Goal: Check status

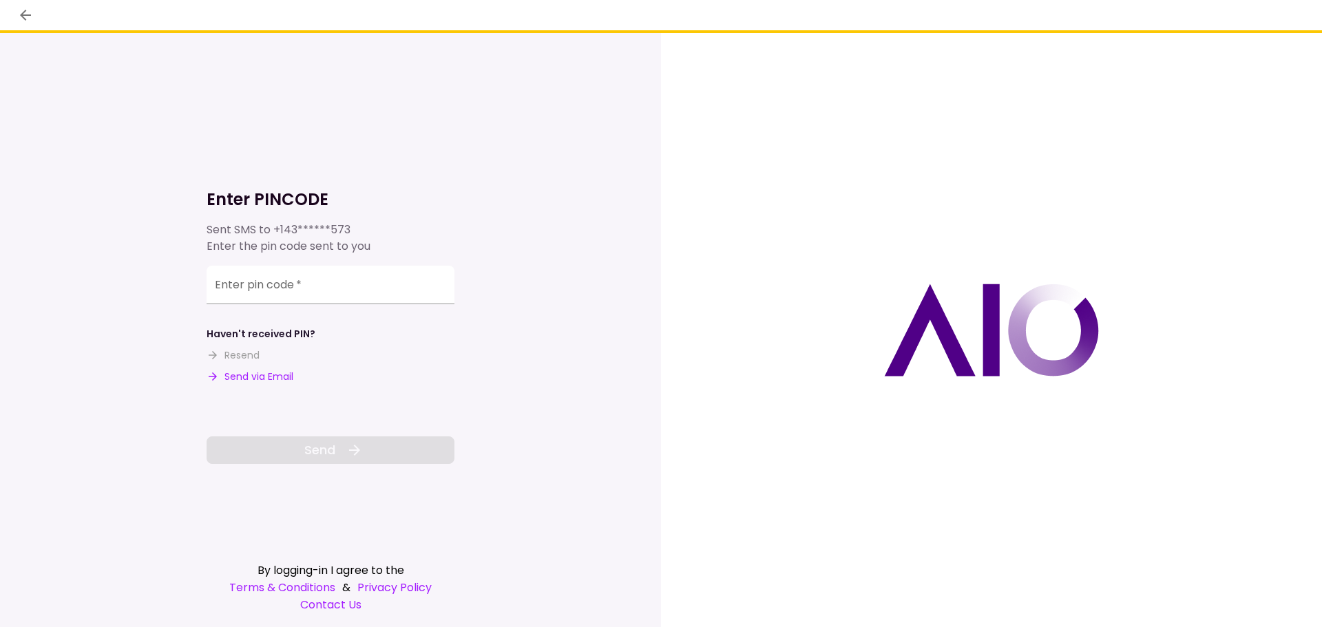
click at [280, 373] on button "Send via Email" at bounding box center [250, 377] width 87 height 14
click at [373, 293] on input "Enter pin code   *" at bounding box center [331, 287] width 248 height 39
paste input "******"
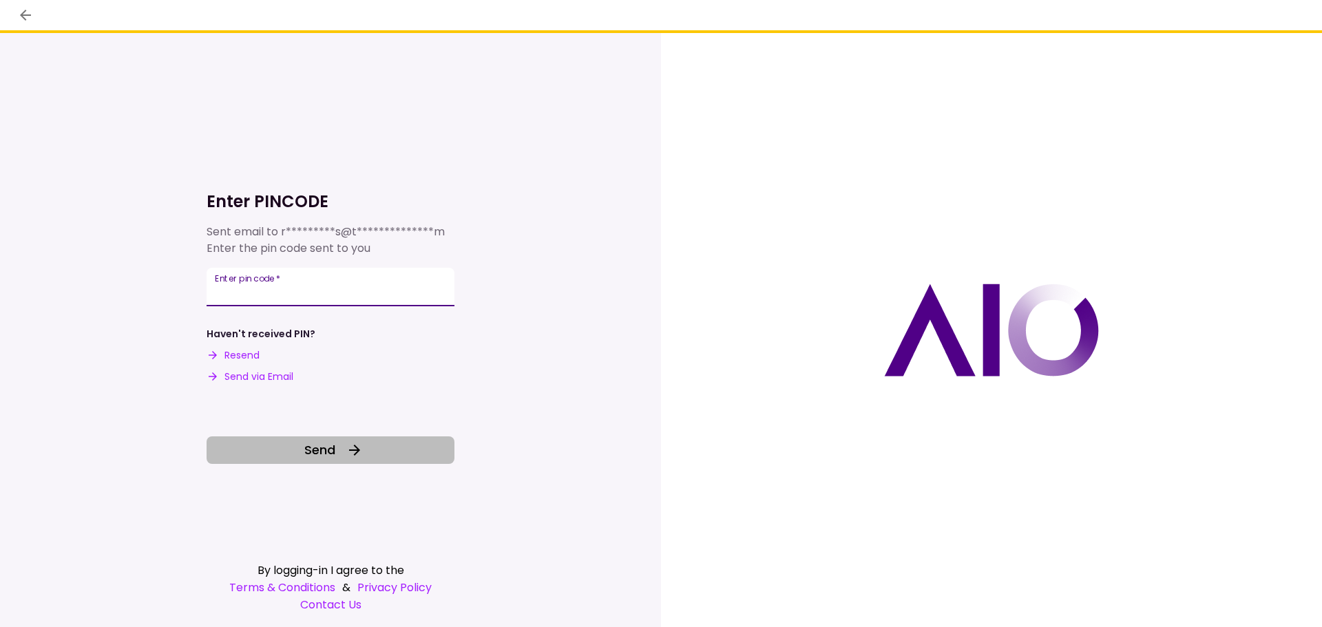
type input "******"
click at [346, 457] on icon at bounding box center [354, 450] width 17 height 17
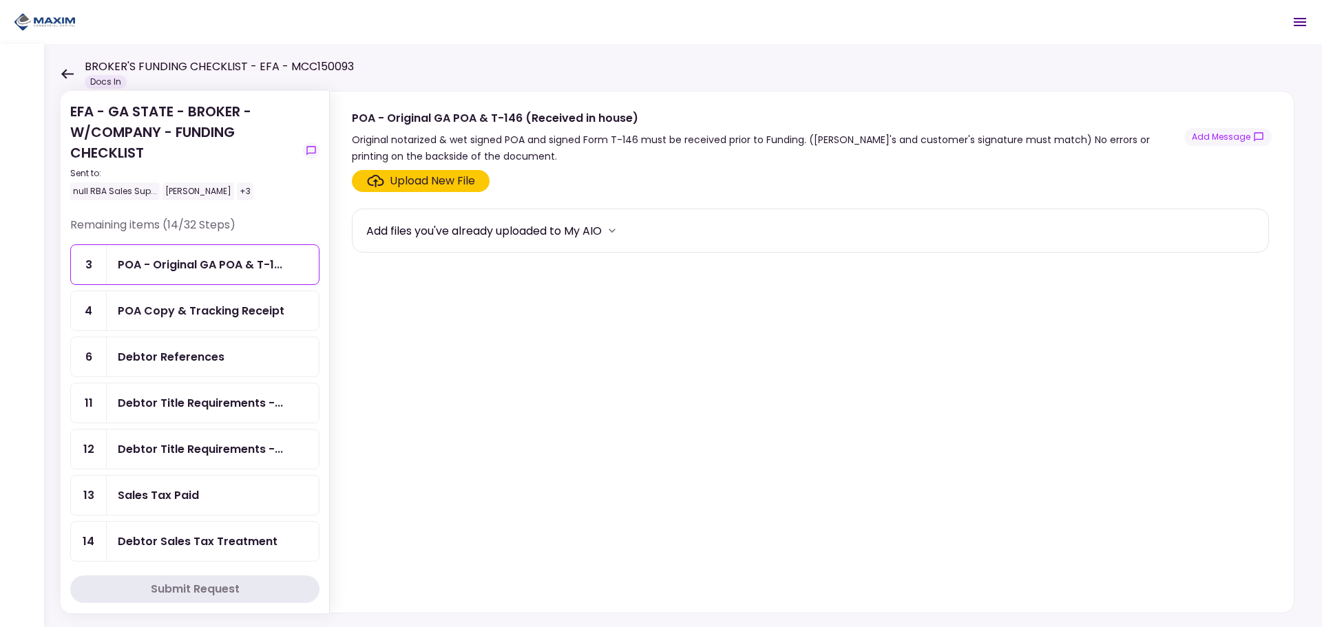
click at [216, 425] on ul "3 POA - Original GA POA & T-1... 4 POA Copy & Tracking Receipt 6 Debtor Referen…" at bounding box center [194, 576] width 249 height 663
click at [229, 404] on div "Debtor Title Requirements -..." at bounding box center [200, 403] width 165 height 17
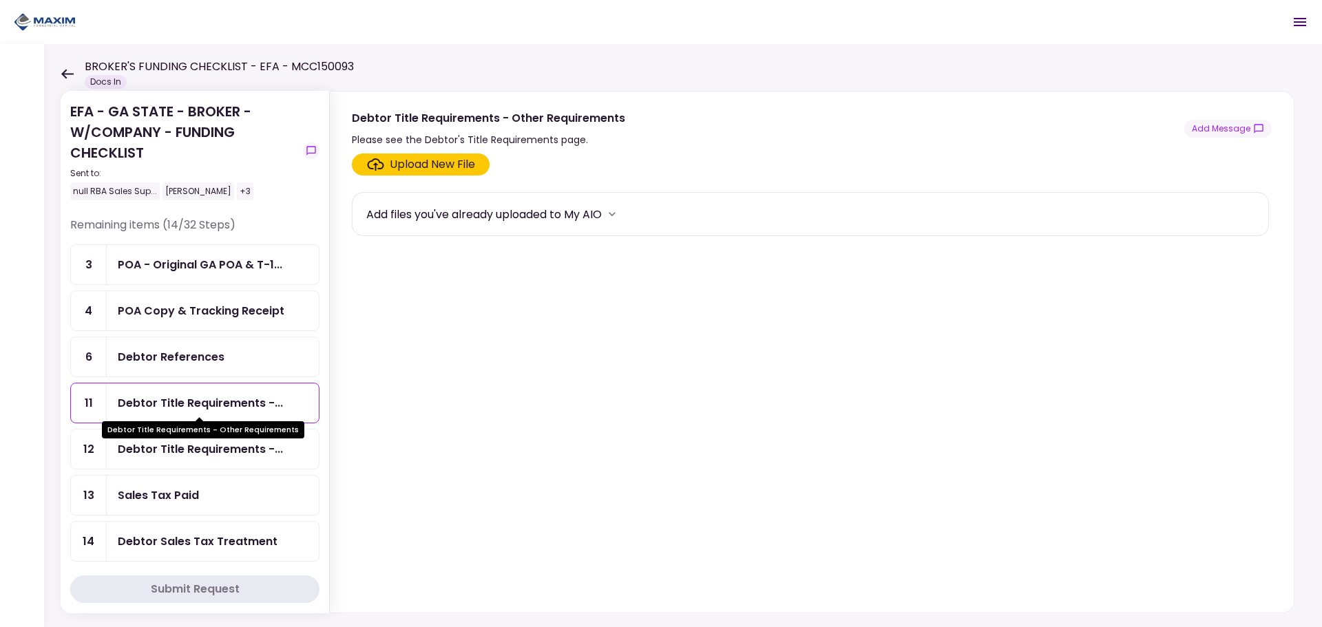
click at [183, 390] on div "Debtor Title Requirements -..." at bounding box center [213, 403] width 212 height 39
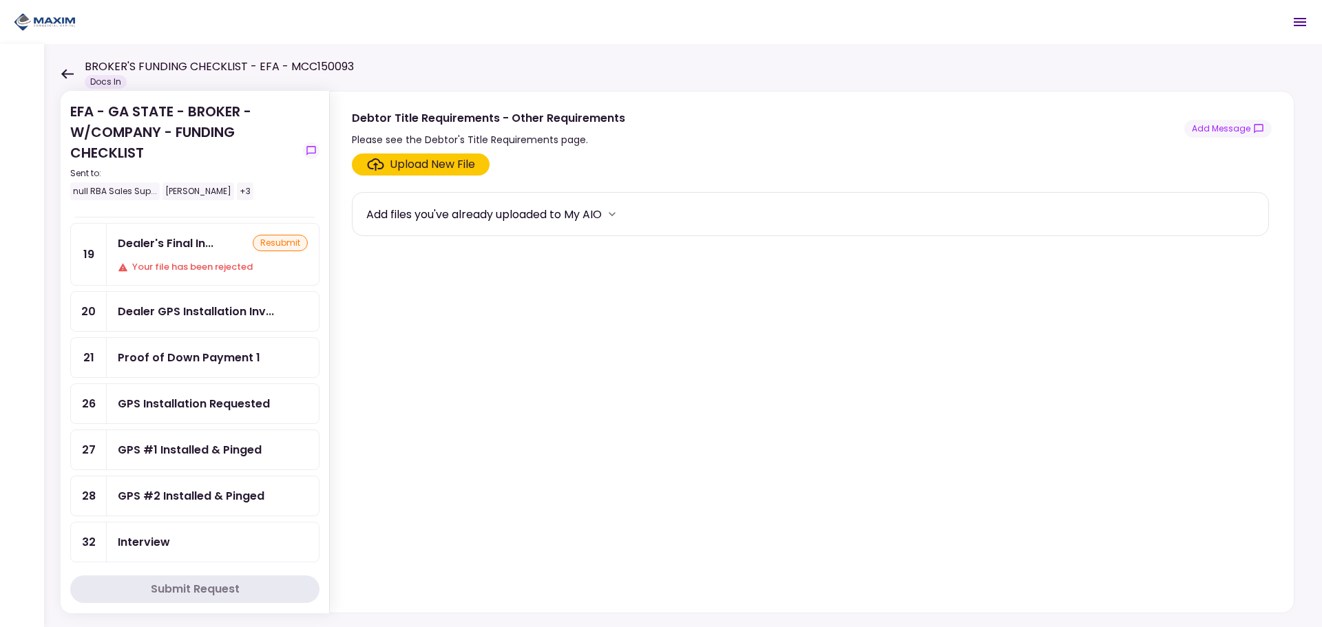
scroll to position [275, 0]
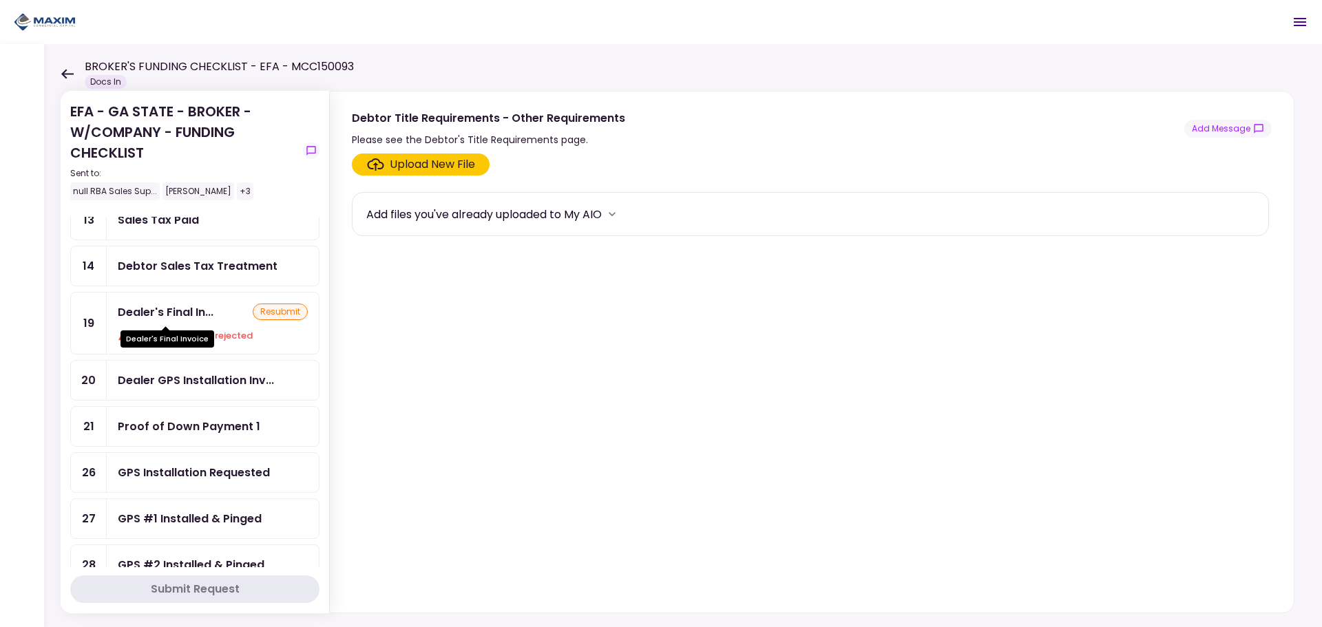
click at [168, 313] on div "Dealer's Final In..." at bounding box center [166, 312] width 96 height 17
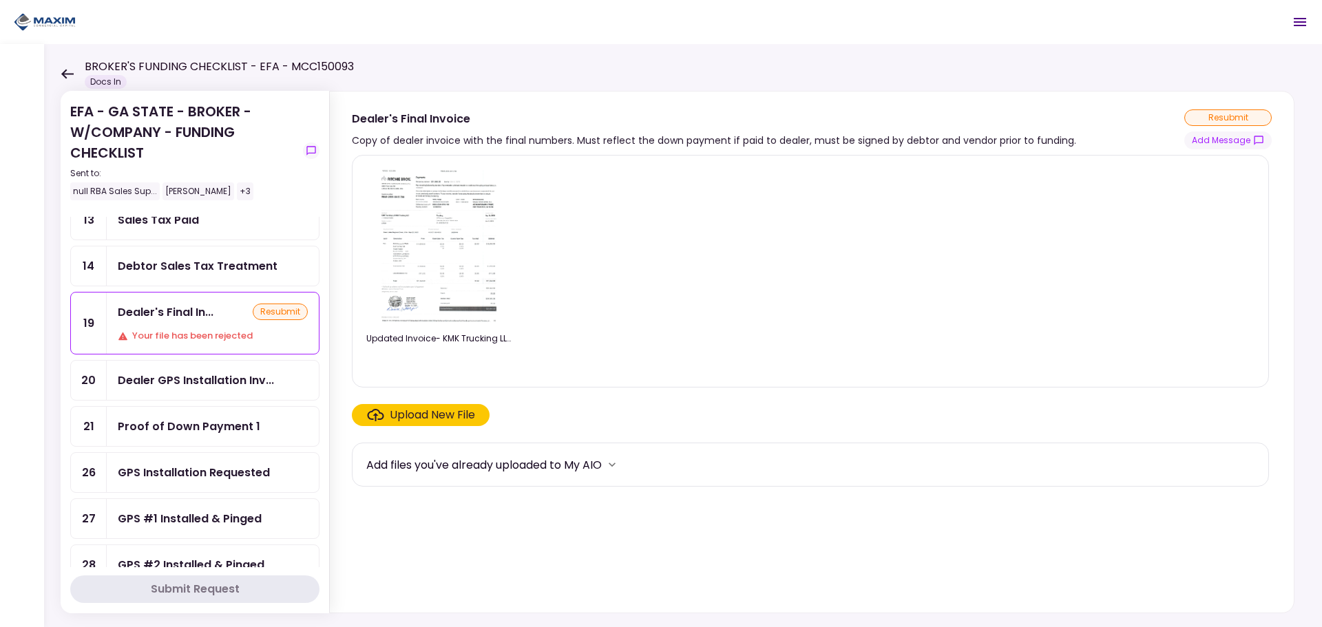
click at [195, 385] on div "Dealer GPS Installation Inv..." at bounding box center [196, 380] width 156 height 17
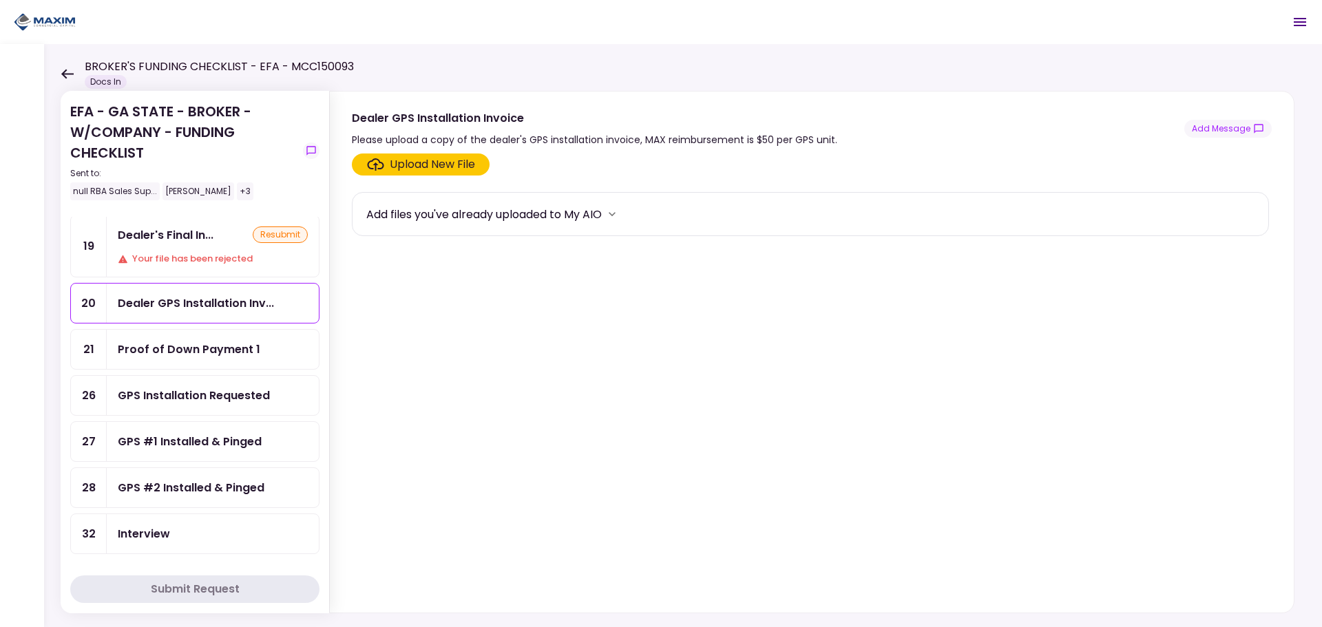
scroll to position [551, 0]
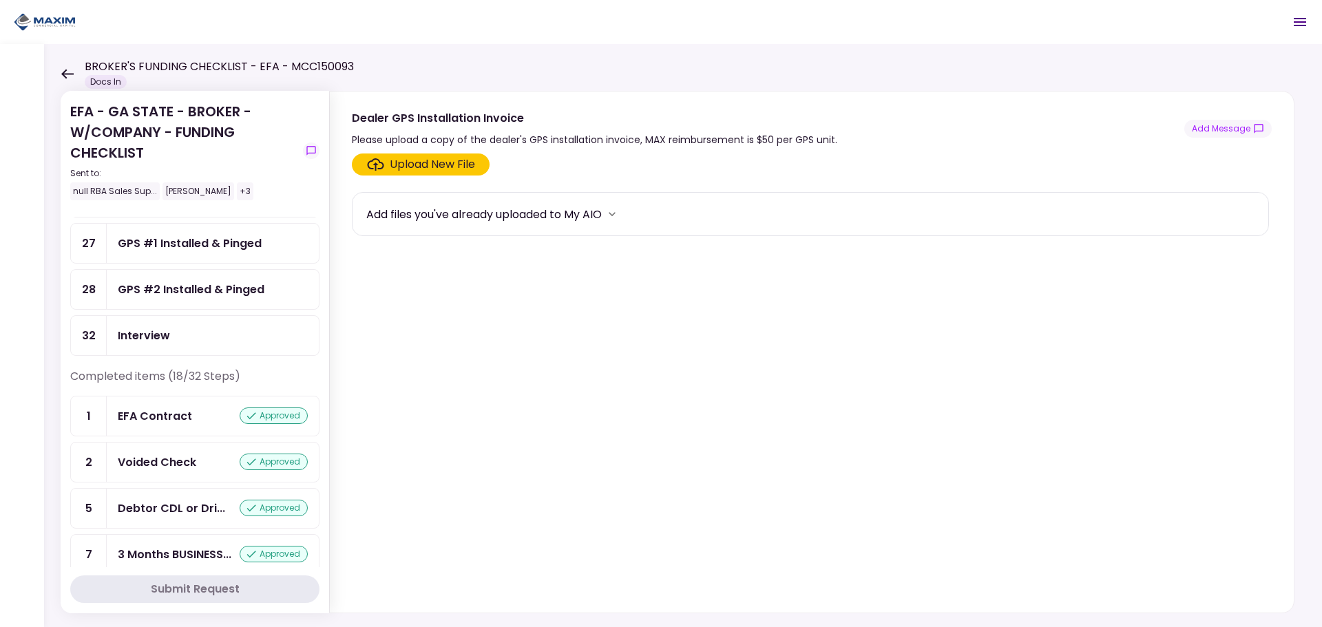
click at [198, 309] on ul "3 POA - Original GA POA & T-1... 4 POA Copy & Tracking Receipt 6 Debtor Referen…" at bounding box center [194, 25] width 249 height 663
click at [209, 285] on div "GPS #2 Installed & Pinged" at bounding box center [191, 289] width 147 height 17
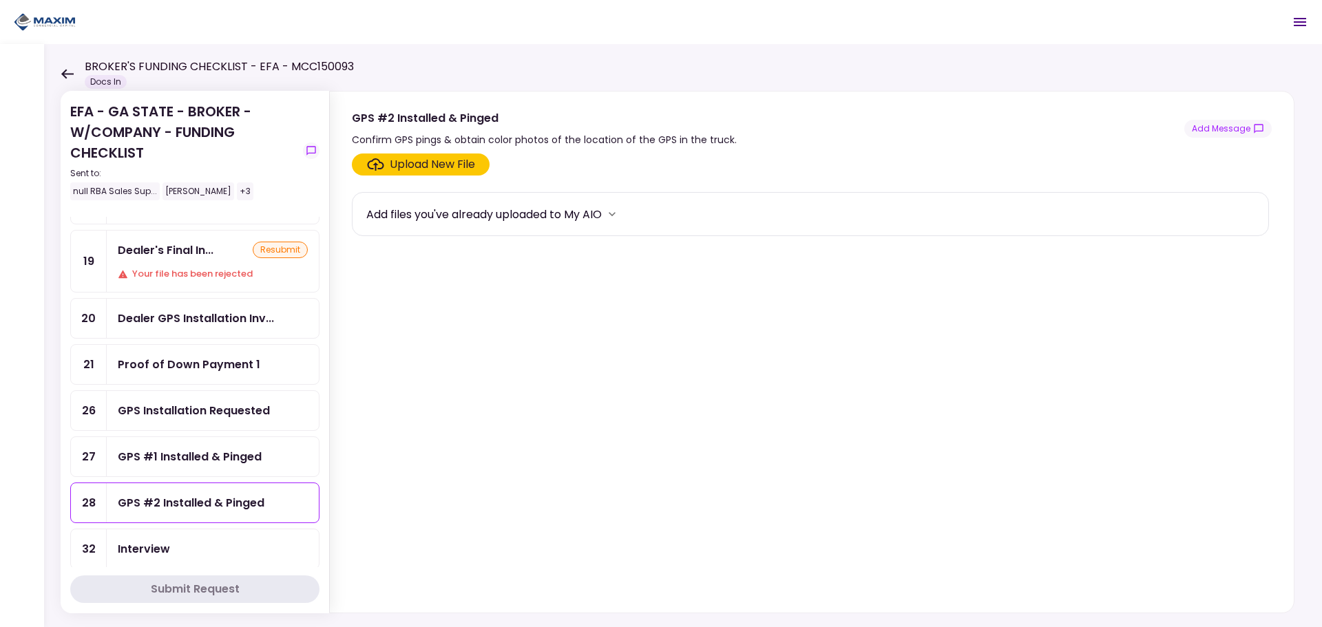
scroll to position [207, 0]
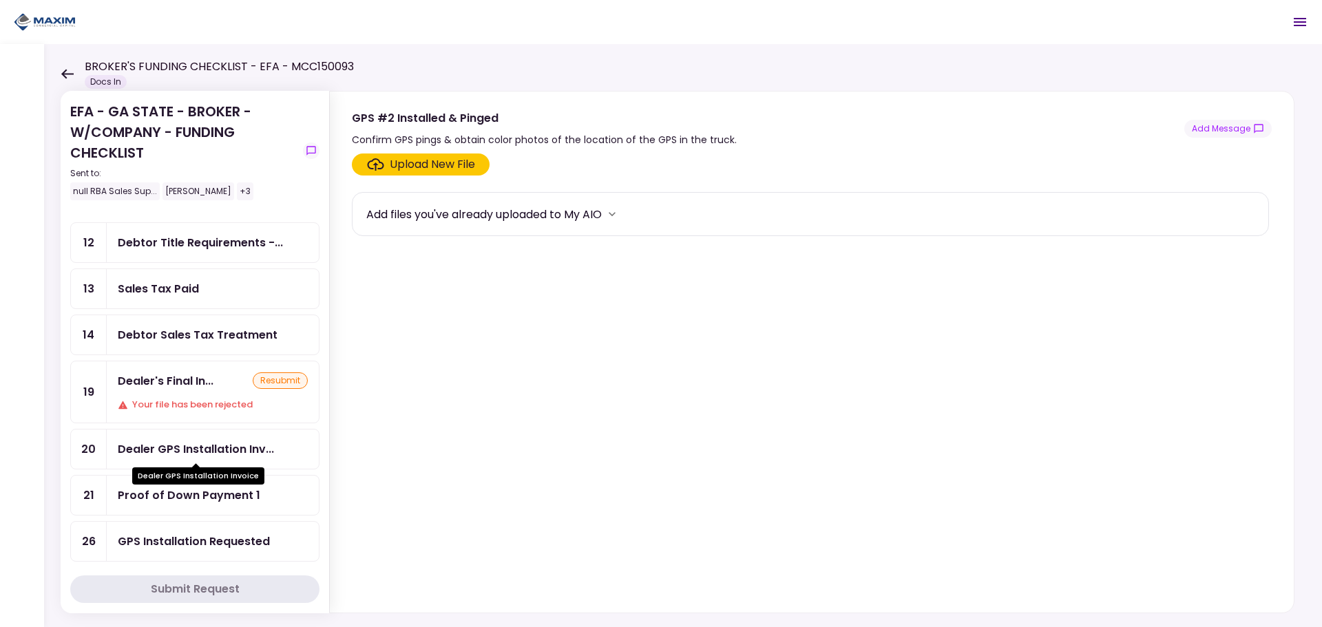
click at [219, 449] on div "Dealer GPS Installation Inv..." at bounding box center [196, 449] width 156 height 17
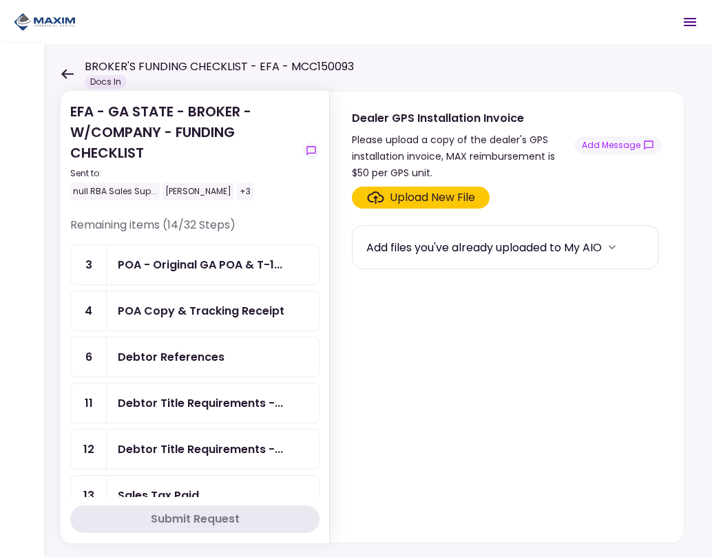
click at [665, 48] on div "EFA - GA STATE - BROKER - W/COMPANY - FUNDING CHECKLIST Sent to: null RBA Sales…" at bounding box center [378, 300] width 668 height 513
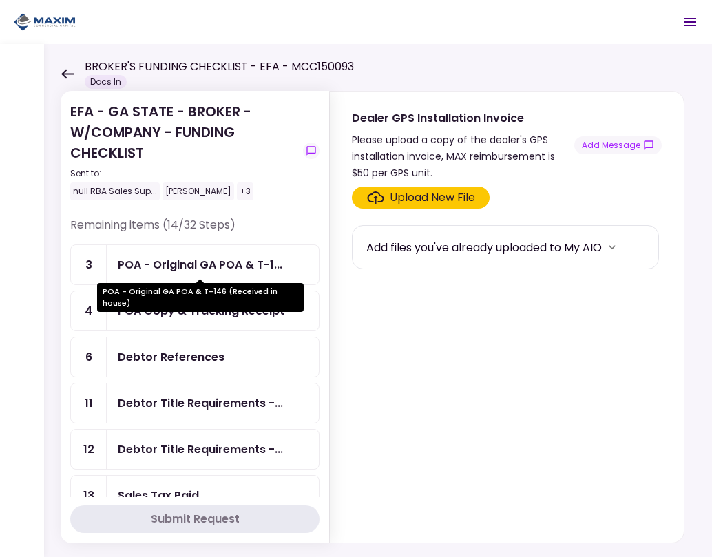
click at [242, 271] on div "POA - Original GA POA & T-1..." at bounding box center [200, 264] width 165 height 17
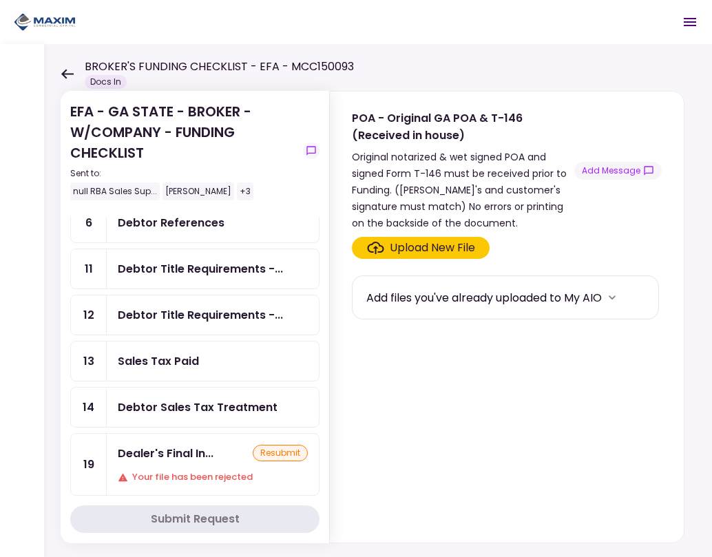
scroll to position [134, 0]
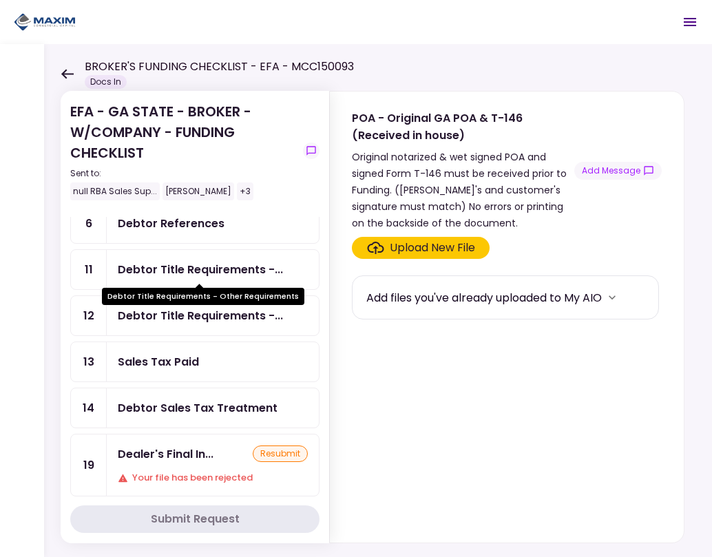
click at [234, 271] on div "Debtor Title Requirements -..." at bounding box center [200, 269] width 165 height 17
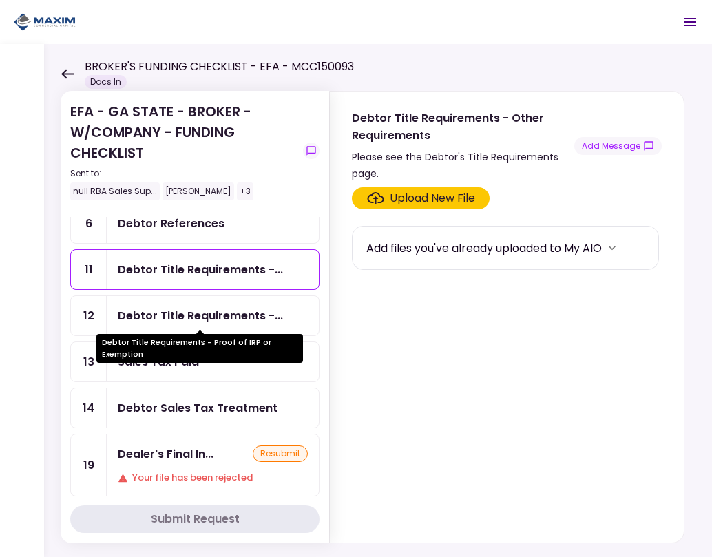
click at [189, 317] on div "Debtor Title Requirements -..." at bounding box center [200, 315] width 165 height 17
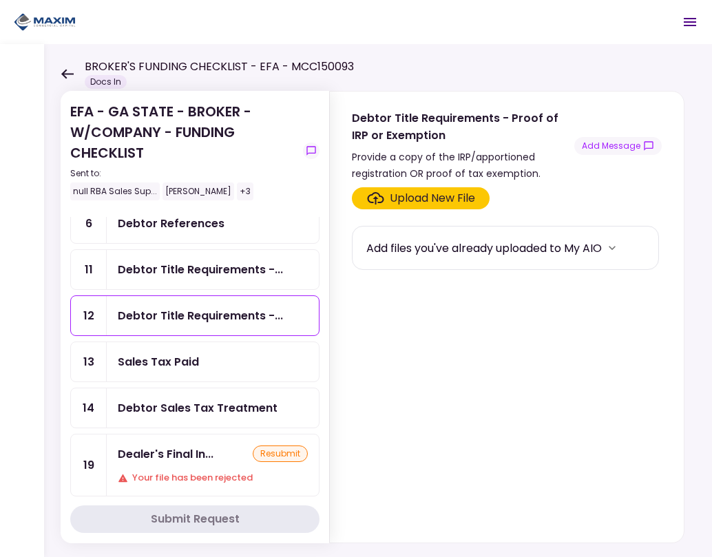
click at [141, 360] on div "Sales Tax Paid" at bounding box center [158, 361] width 81 height 17
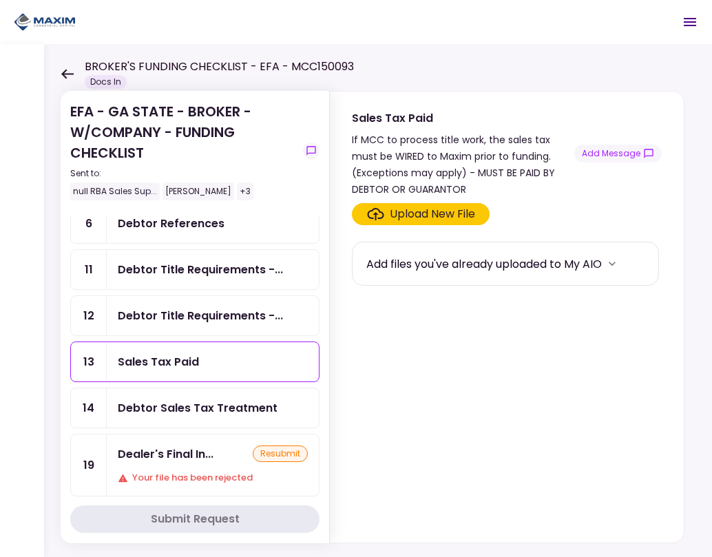
click at [242, 413] on div "Debtor Sales Tax Treatment" at bounding box center [198, 407] width 160 height 17
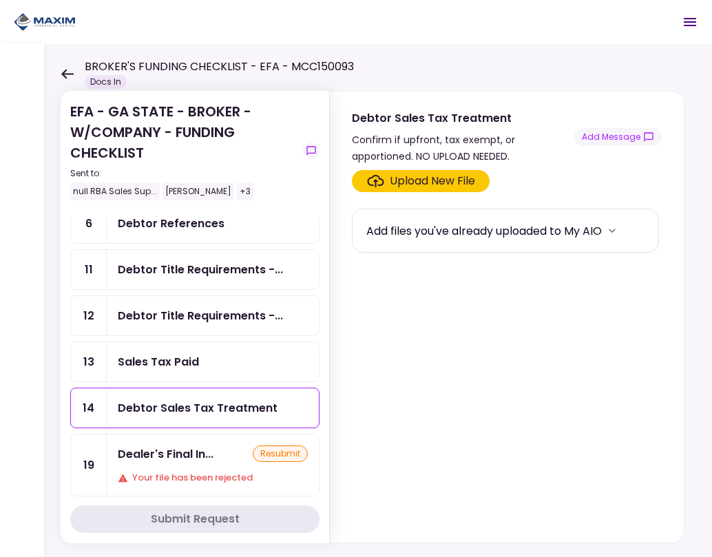
scroll to position [202, 0]
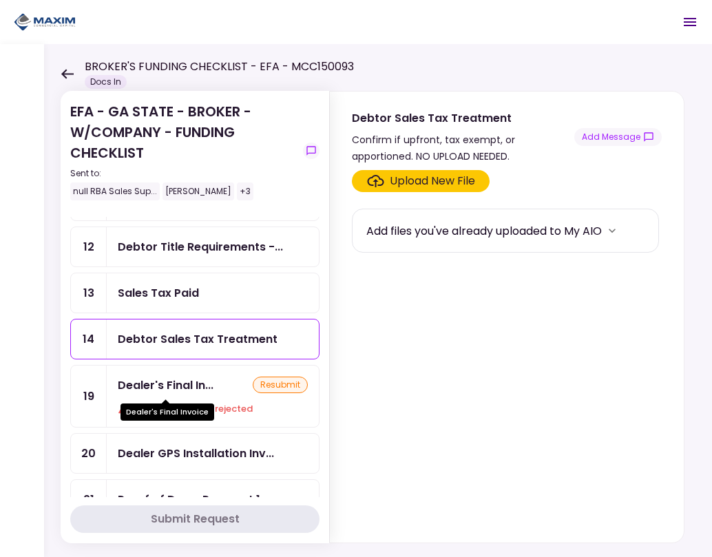
click at [194, 388] on div "Dealer's Final In..." at bounding box center [166, 385] width 96 height 17
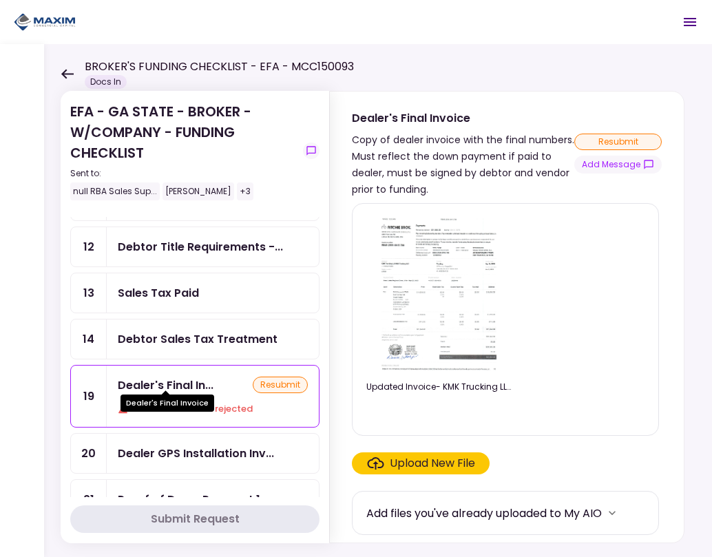
scroll to position [271, 0]
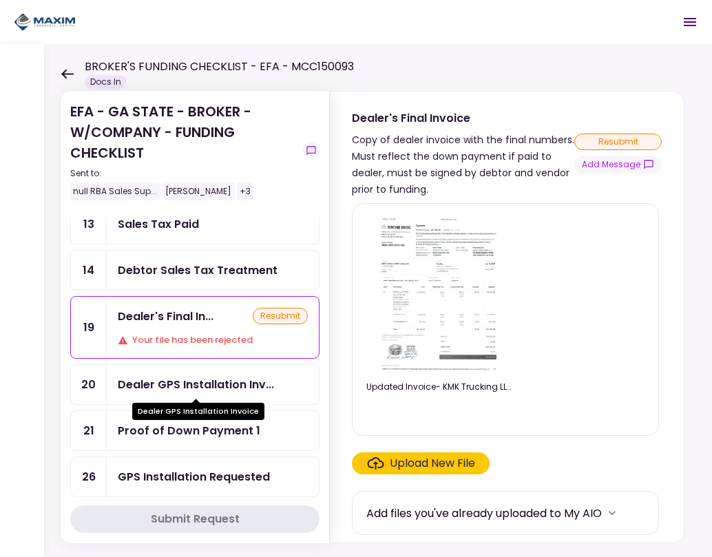
click at [169, 394] on div "Dealer GPS Installation Invoice" at bounding box center [198, 406] width 132 height 27
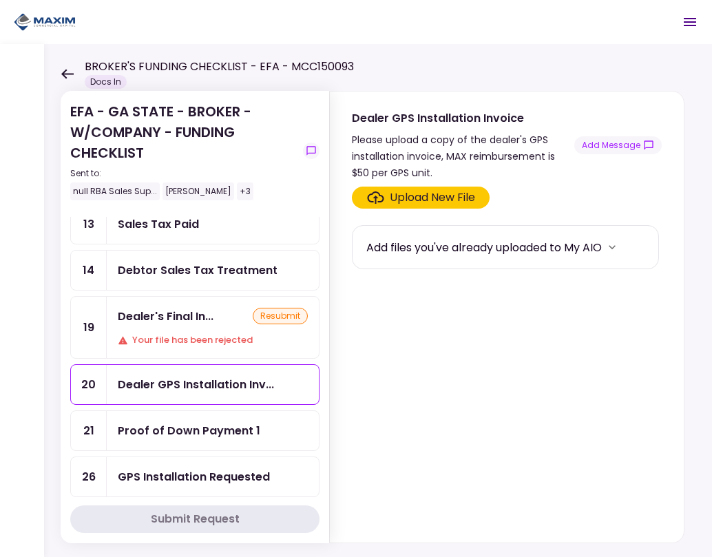
click at [193, 476] on div "GPS Installation Requested" at bounding box center [194, 476] width 152 height 17
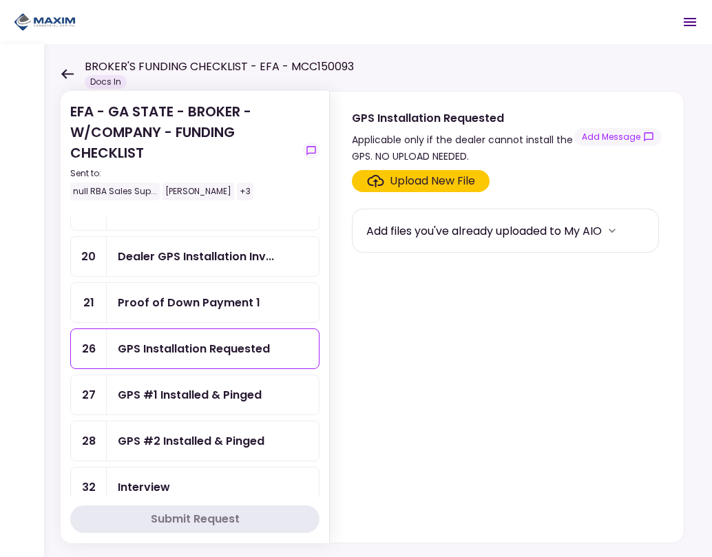
scroll to position [409, 0]
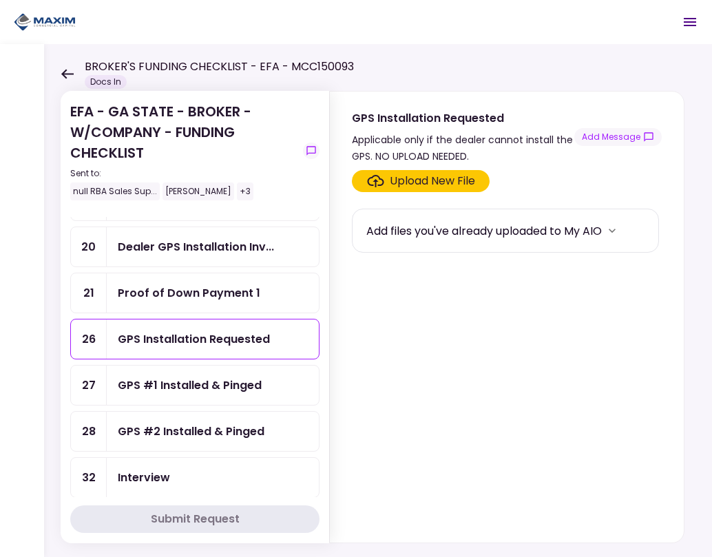
click at [198, 395] on div "GPS #1 Installed & Pinged" at bounding box center [213, 385] width 212 height 39
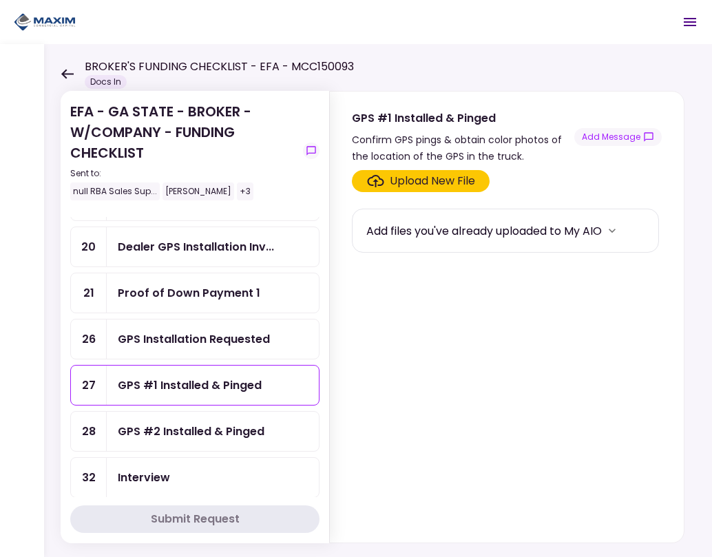
scroll to position [478, 0]
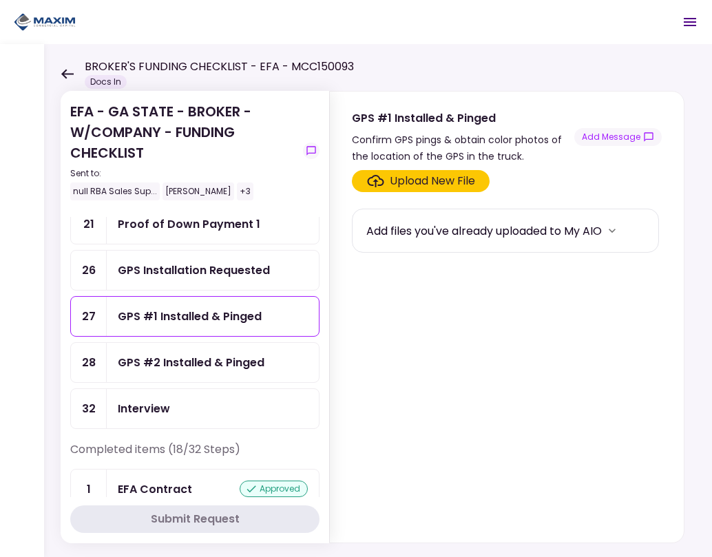
click at [192, 404] on div "Interview" at bounding box center [213, 408] width 190 height 17
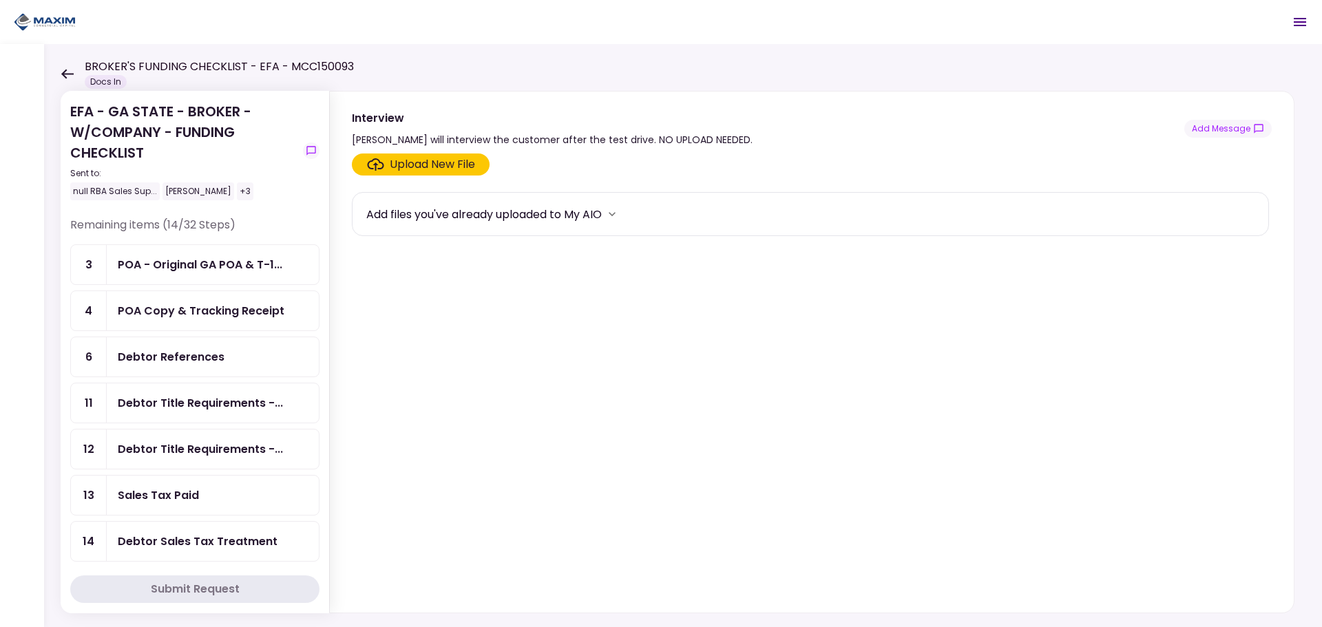
click at [221, 410] on div "Debtor Title Requirements -..." at bounding box center [200, 403] width 165 height 17
click at [165, 434] on div "Debtor Title Requirements -..." at bounding box center [213, 449] width 212 height 39
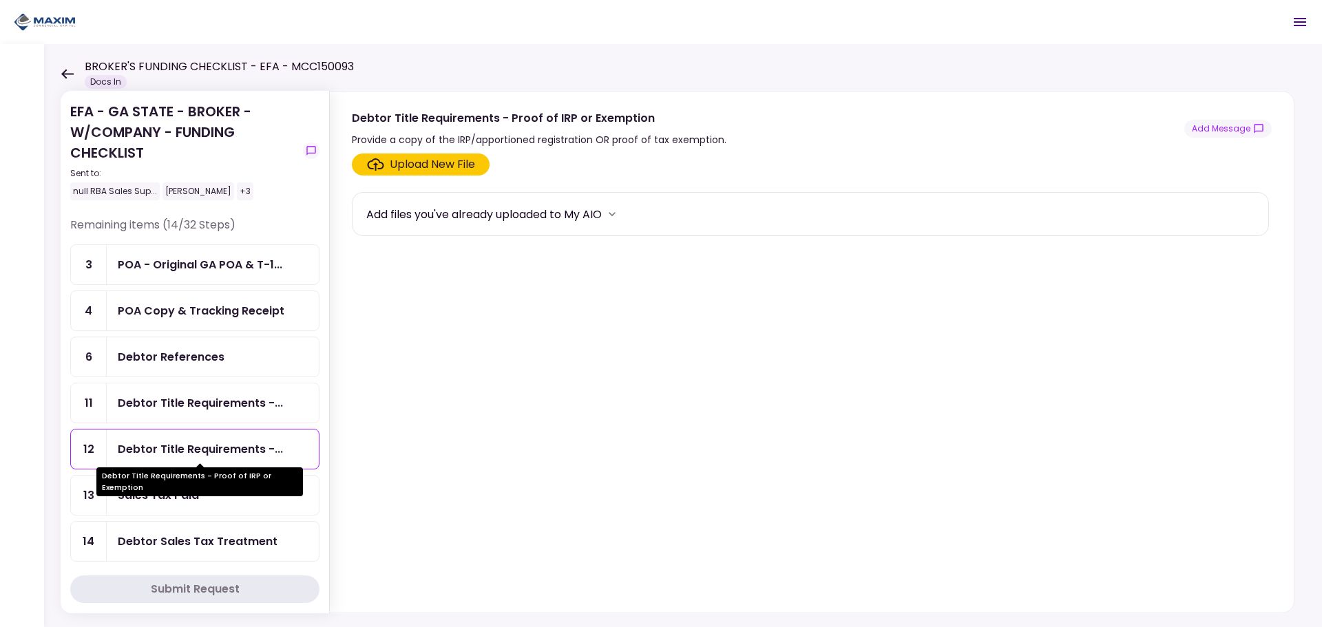
click at [167, 446] on div "Debtor Title Requirements -..." at bounding box center [200, 449] width 165 height 17
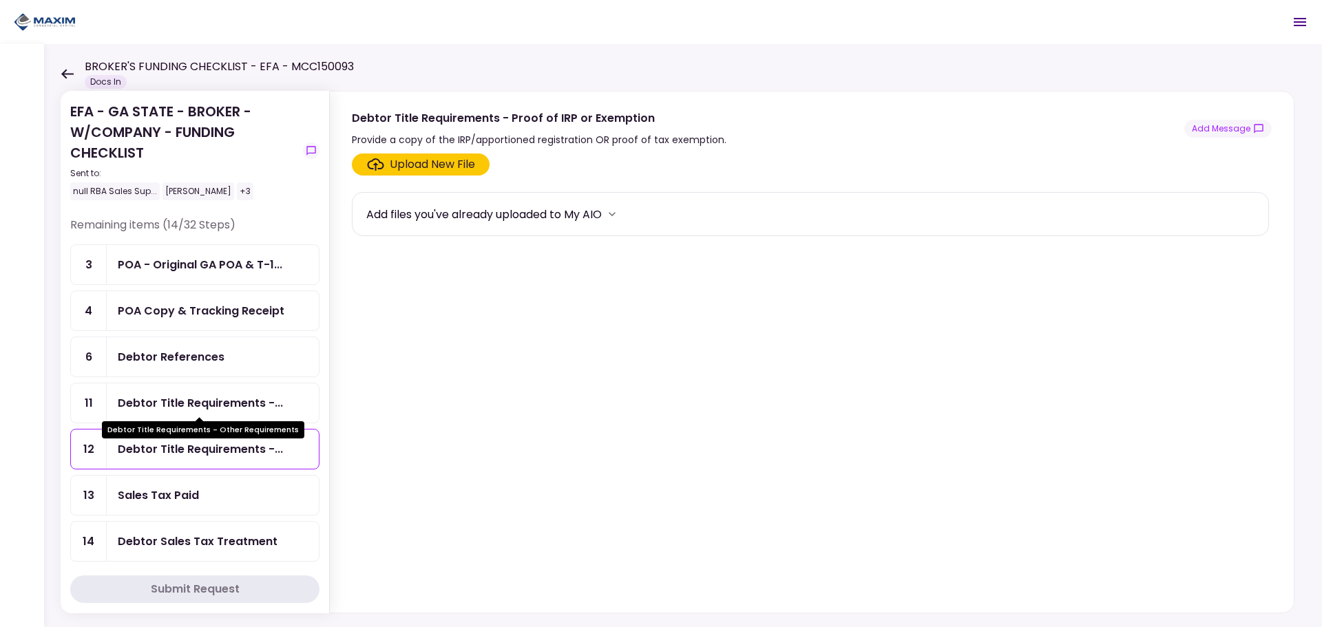
click at [196, 408] on div "Debtor Title Requirements -..." at bounding box center [200, 403] width 165 height 17
